Goal: Use online tool/utility

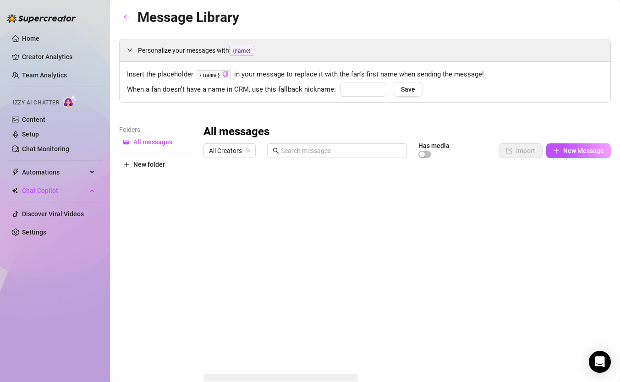
type input "babe"
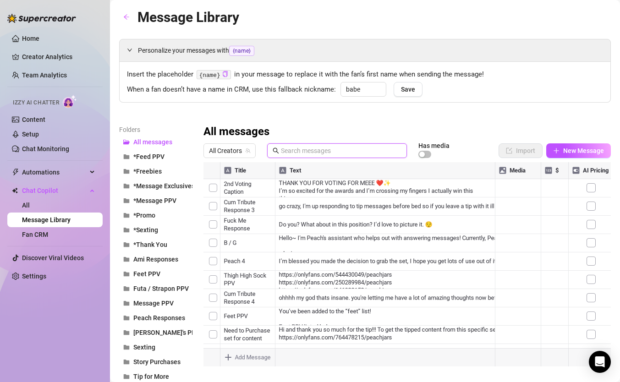
click at [302, 149] on input "text" at bounding box center [341, 151] width 120 height 10
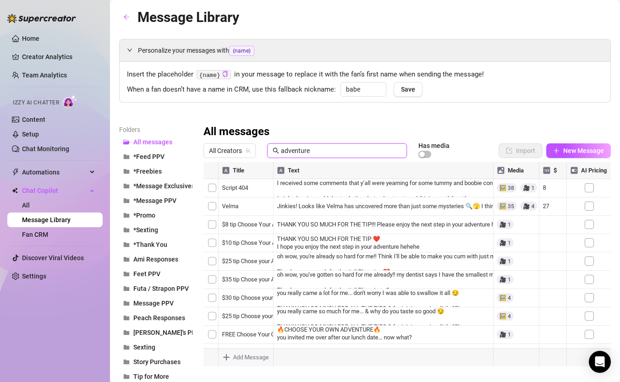
click at [317, 222] on div at bounding box center [406, 264] width 407 height 204
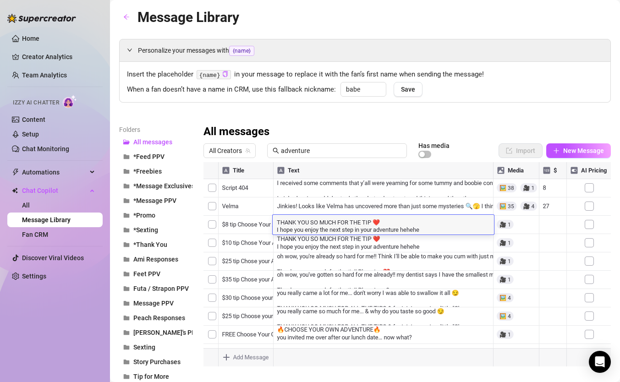
click at [306, 259] on div at bounding box center [406, 264] width 407 height 204
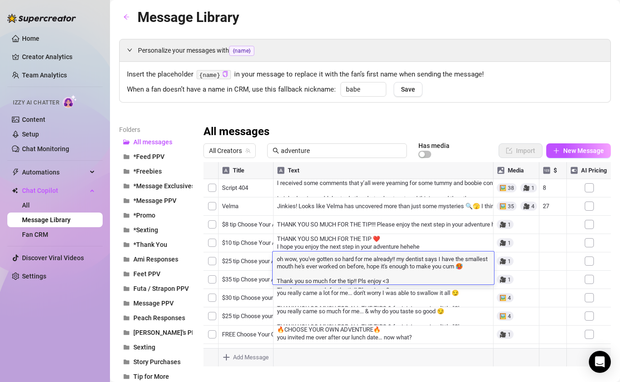
click at [304, 206] on div at bounding box center [406, 264] width 407 height 204
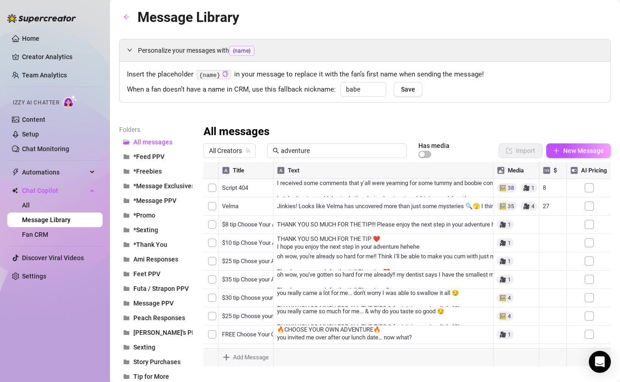
click at [304, 206] on div at bounding box center [406, 264] width 407 height 204
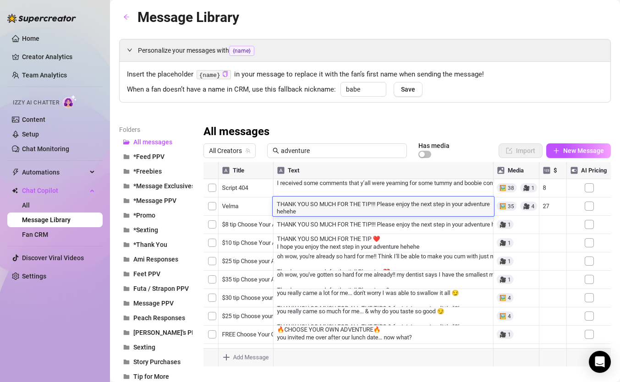
click at [332, 206] on textarea "THANK YOU SO MUCH FOR THE TIP!!! Please enjoy the next step in your adventure h…" at bounding box center [383, 207] width 221 height 16
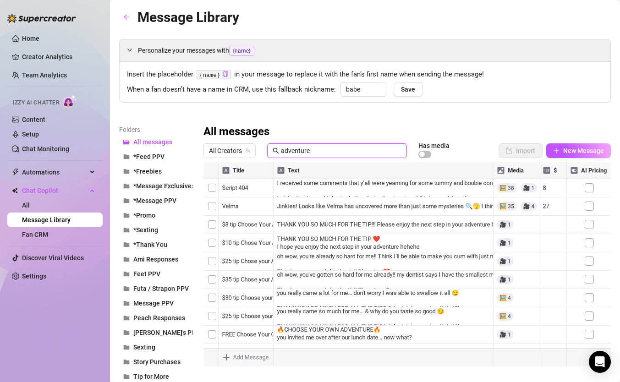
click at [323, 153] on input "adventure" at bounding box center [341, 151] width 120 height 10
type input "$"
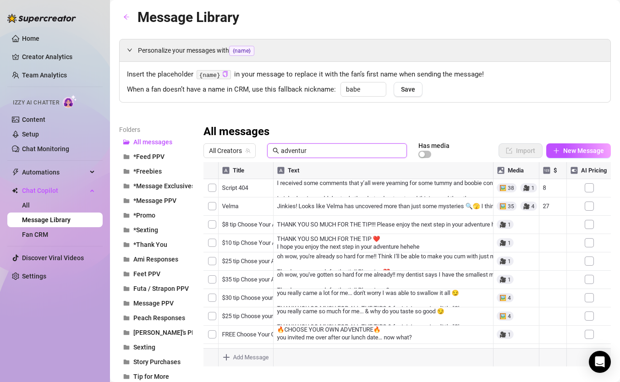
type input "adventure"
click at [297, 259] on div at bounding box center [406, 264] width 407 height 204
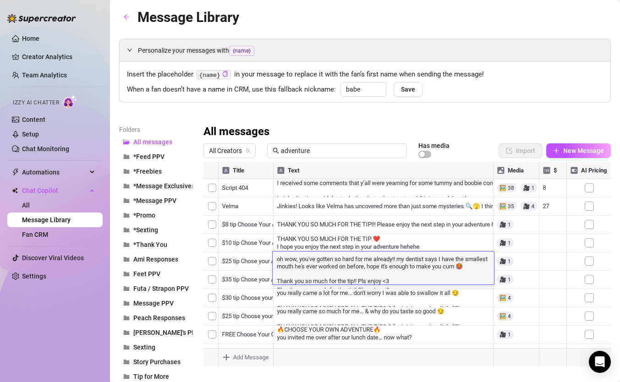
click at [300, 301] on div at bounding box center [406, 264] width 407 height 204
